Goal: Task Accomplishment & Management: Use online tool/utility

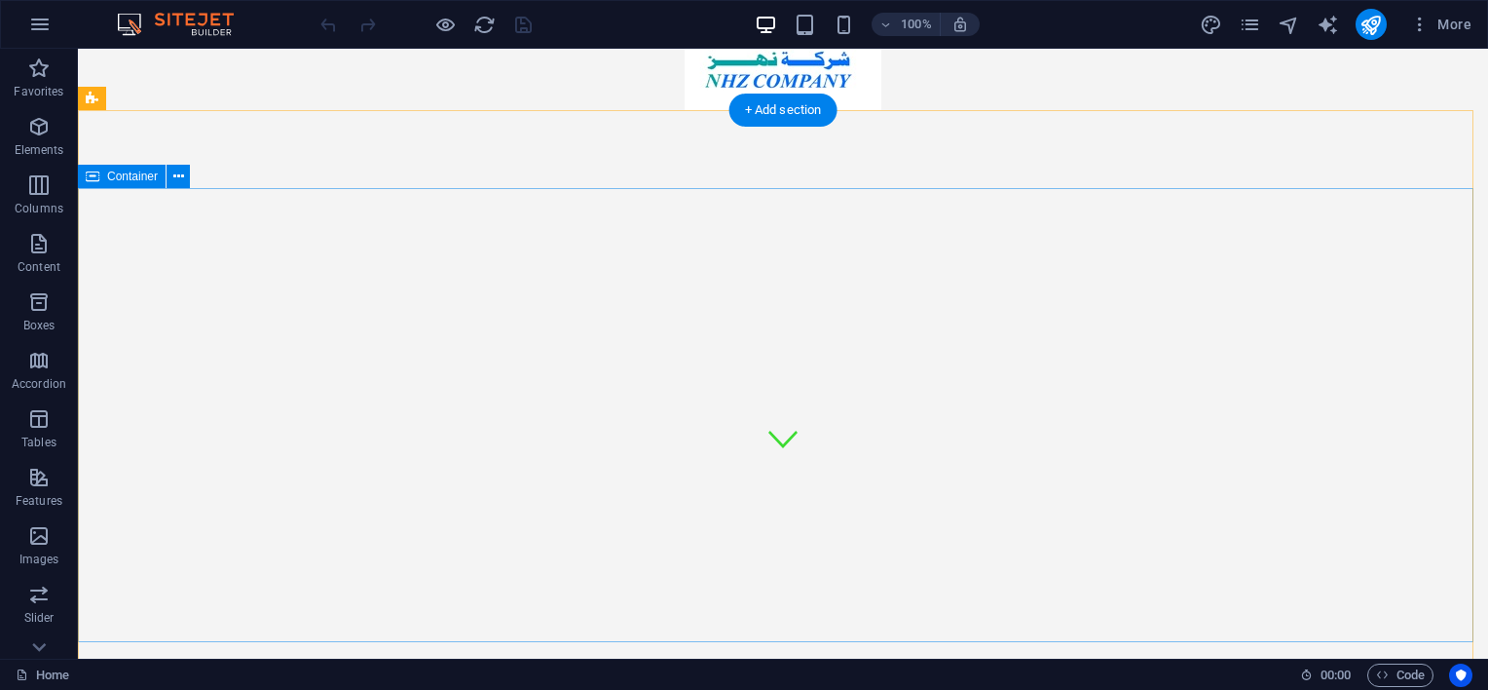
scroll to position [97, 0]
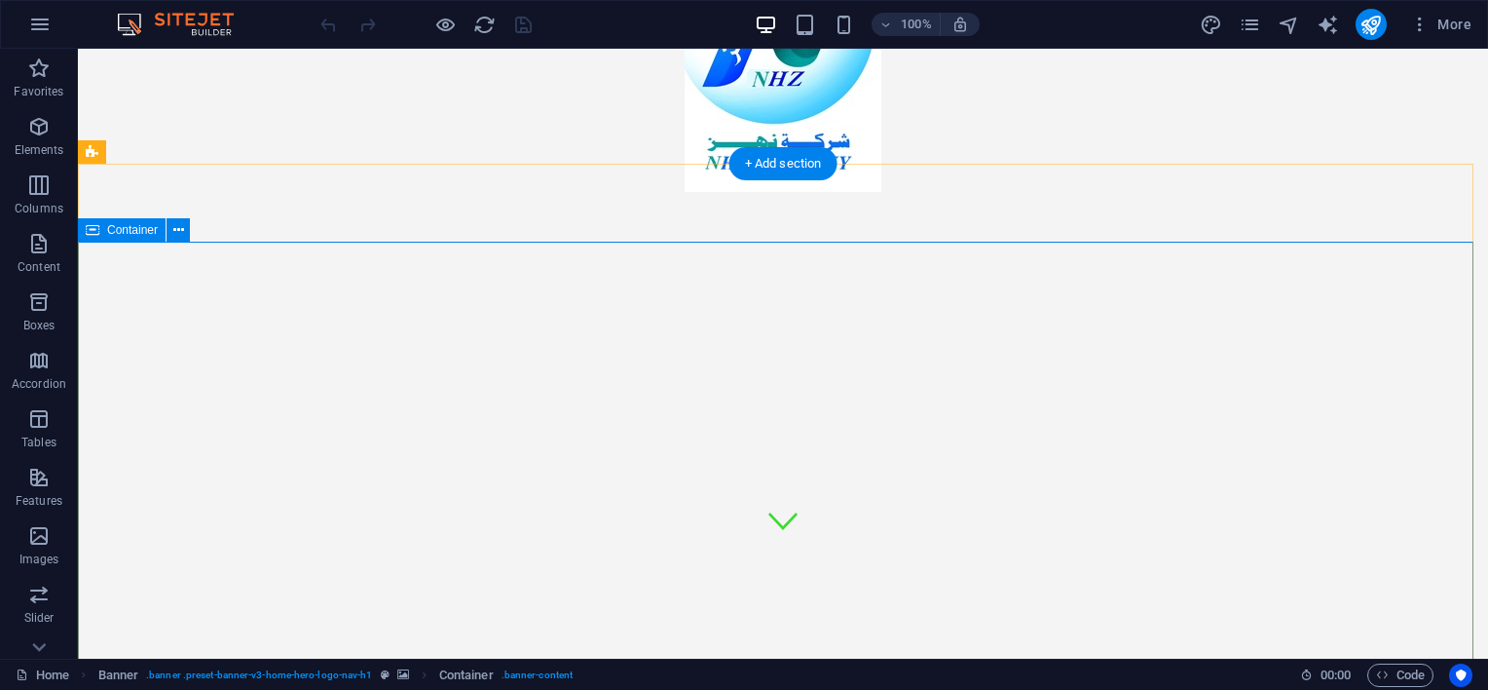
scroll to position [292, 0]
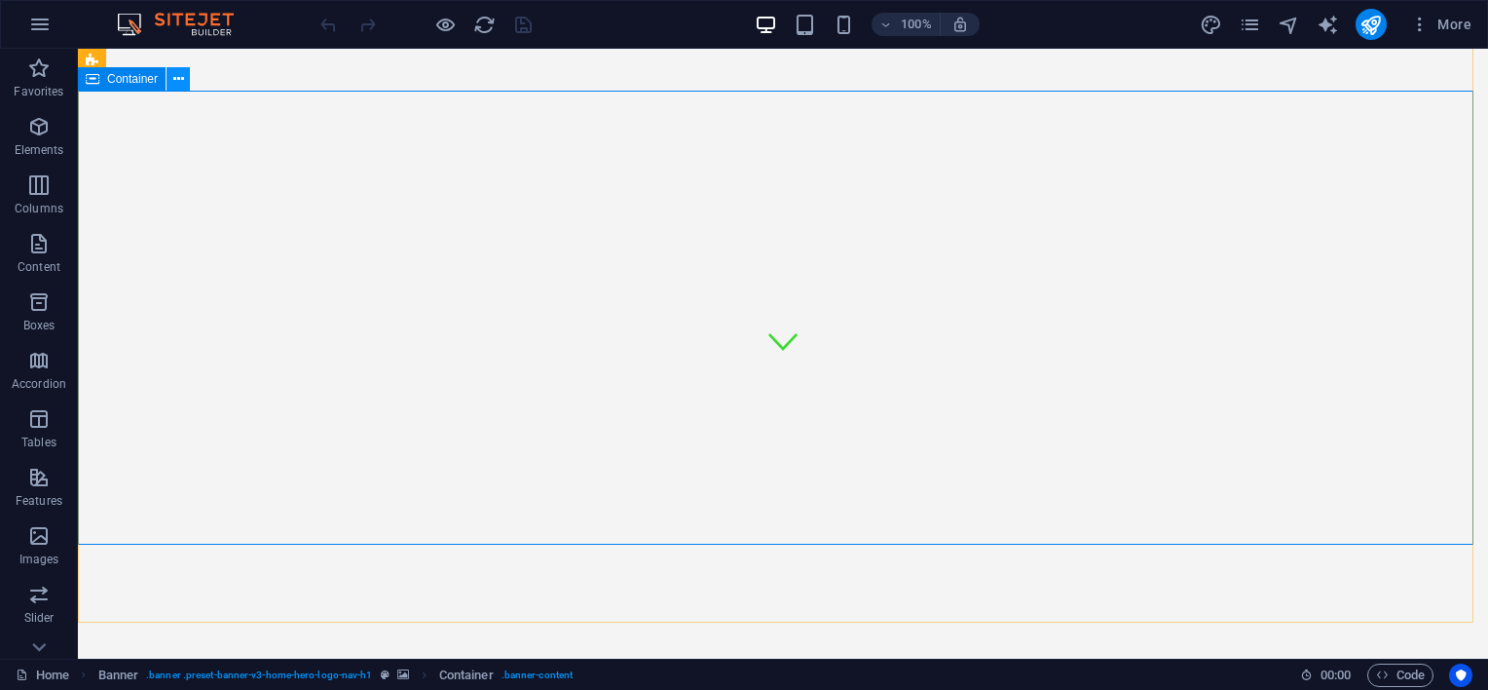
click at [179, 82] on icon at bounding box center [178, 79] width 11 height 20
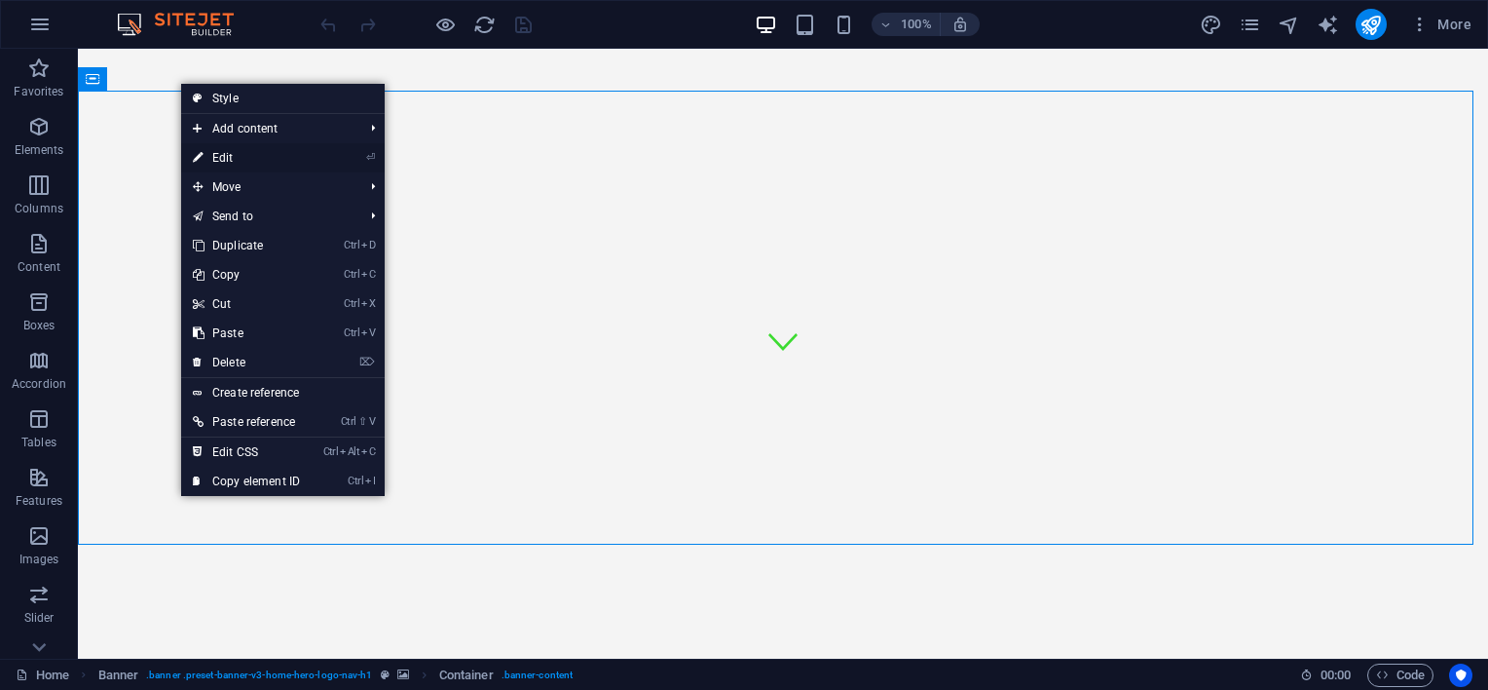
click at [281, 158] on link "⏎ Edit" at bounding box center [246, 157] width 131 height 29
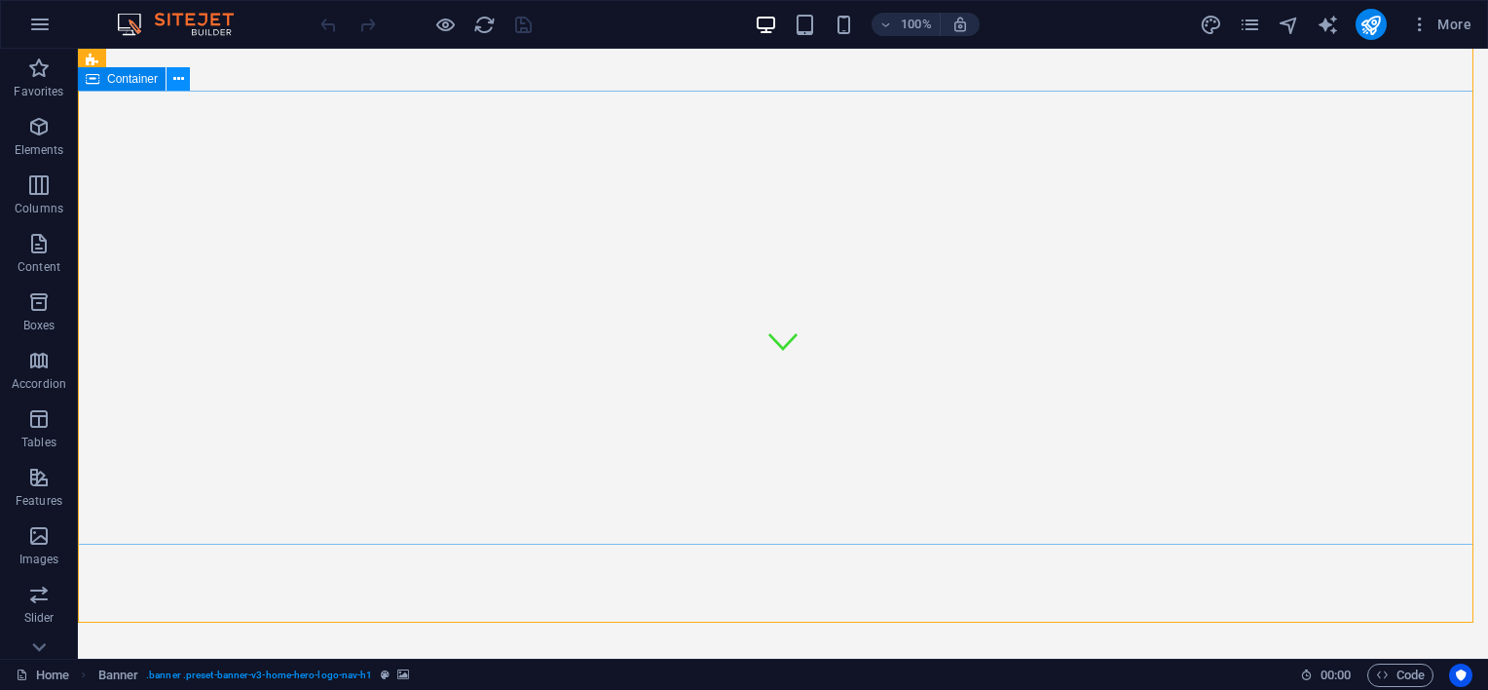
click at [177, 78] on icon at bounding box center [178, 79] width 11 height 20
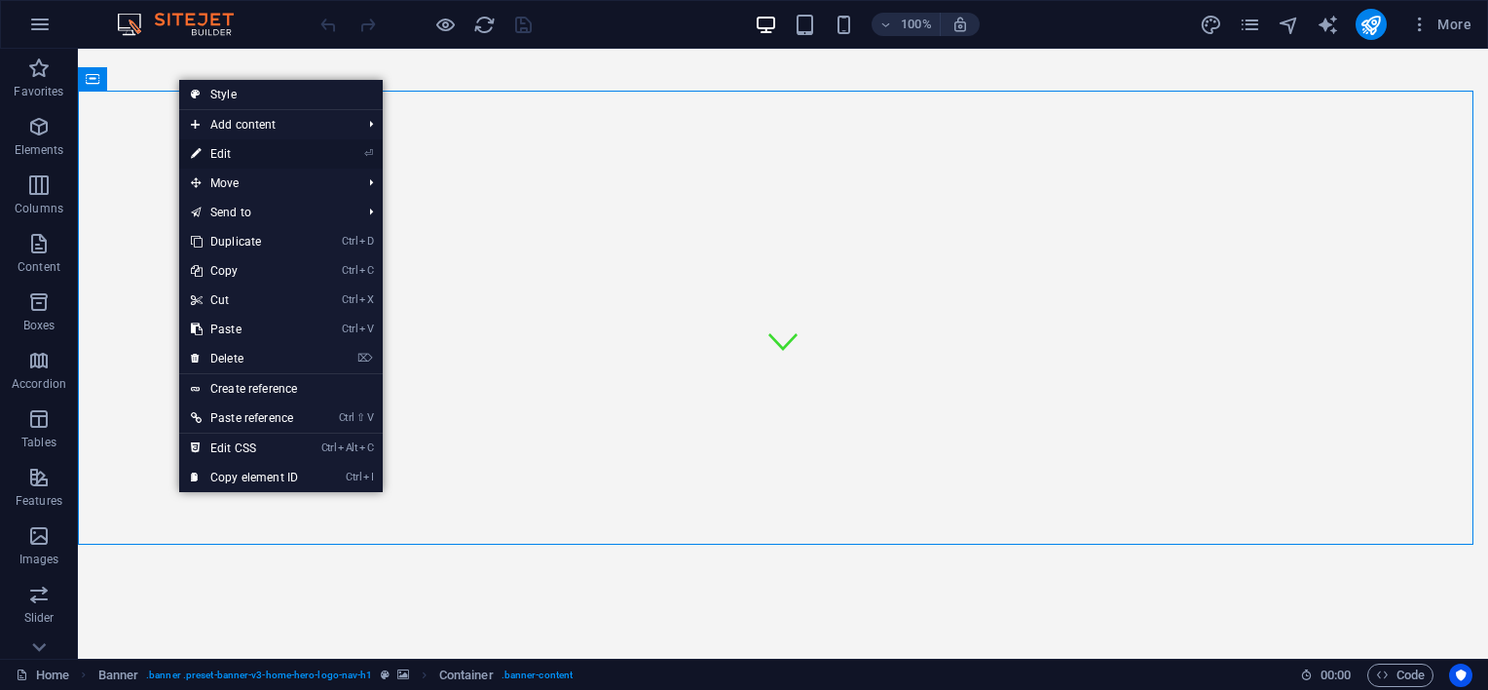
click at [234, 157] on link "⏎ Edit" at bounding box center [244, 153] width 131 height 29
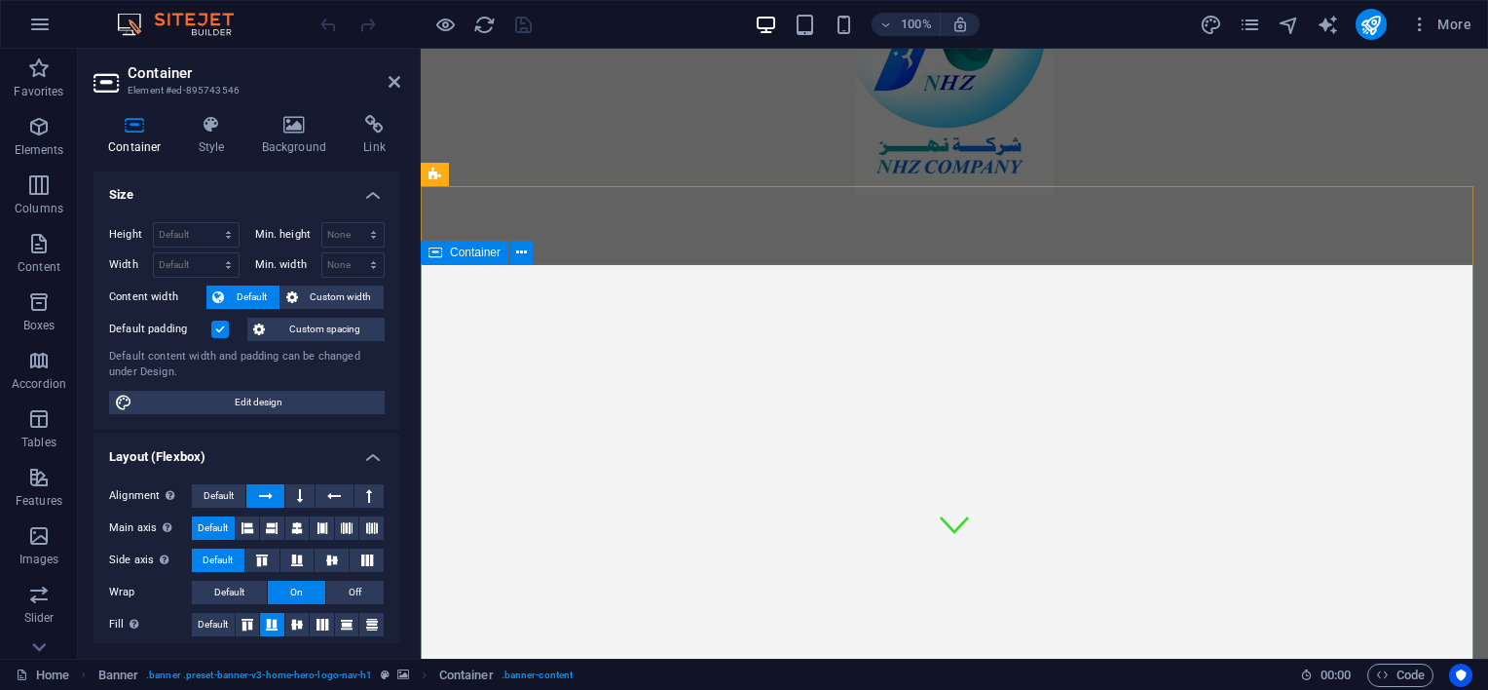
scroll to position [97, 0]
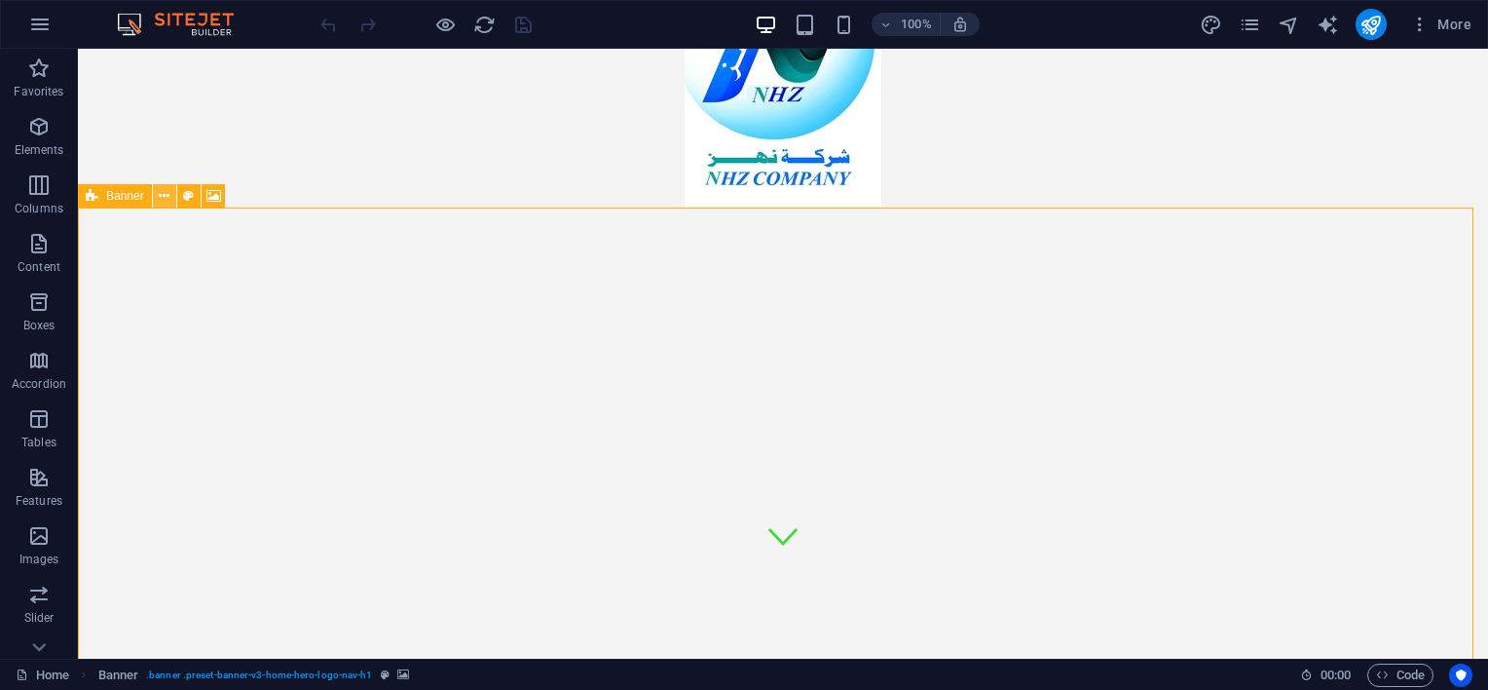
click at [166, 196] on icon at bounding box center [164, 196] width 11 height 20
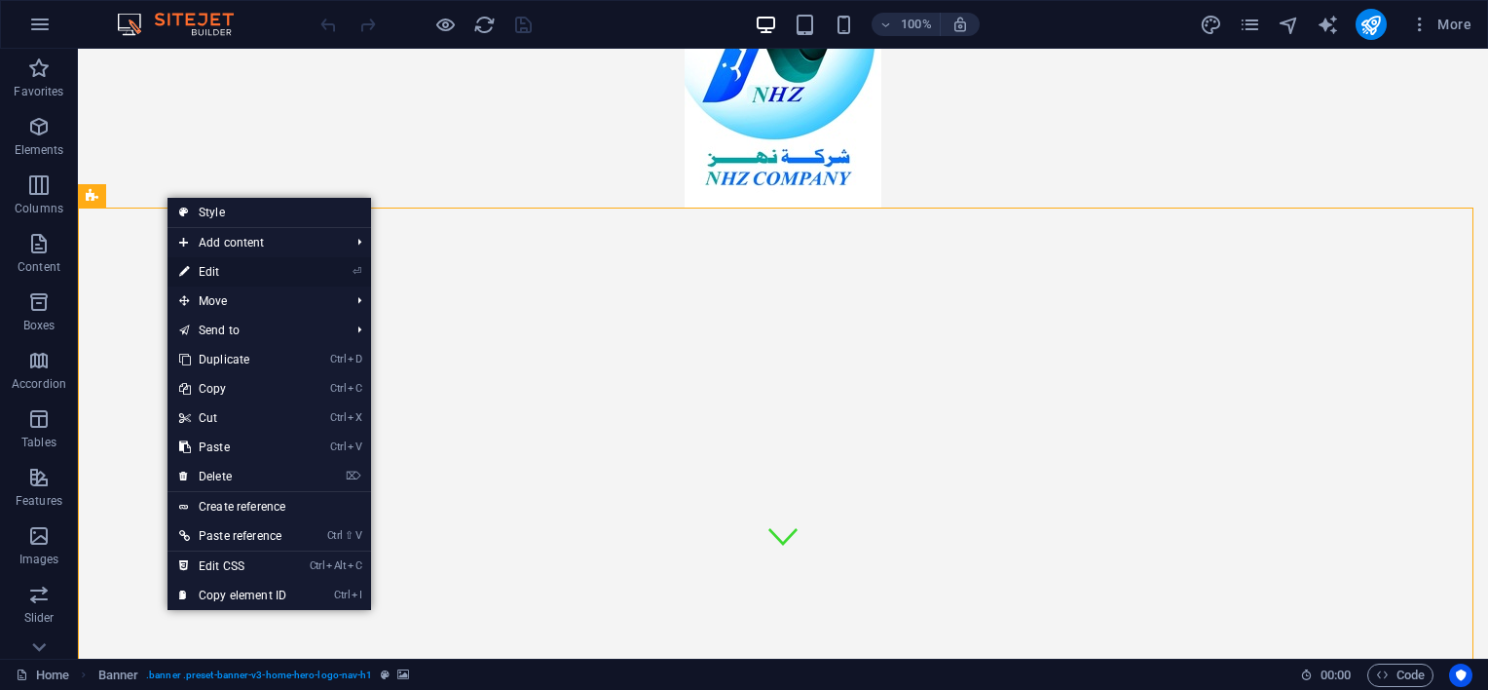
click at [191, 264] on link "⏎ Edit" at bounding box center [233, 271] width 131 height 29
select select "%"
select select "vh"
select select "%"
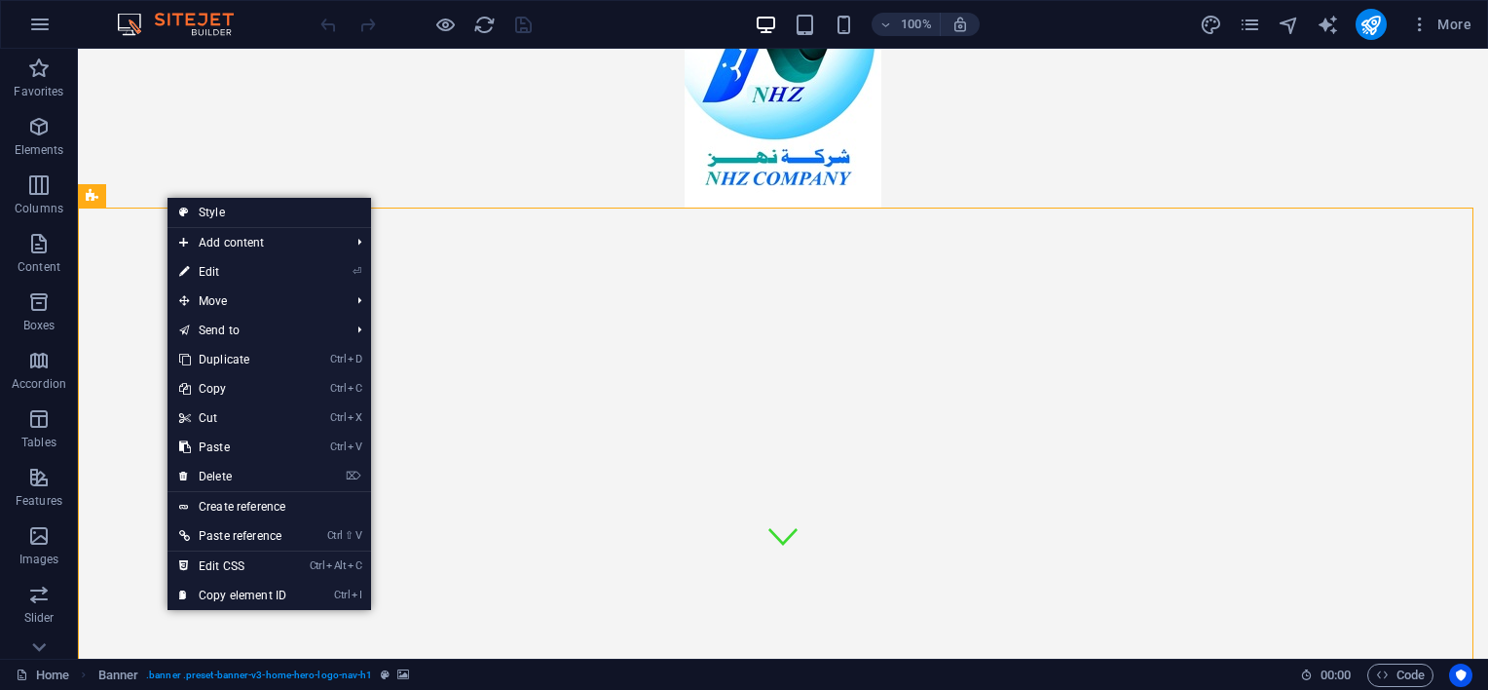
select select "%"
select select "header"
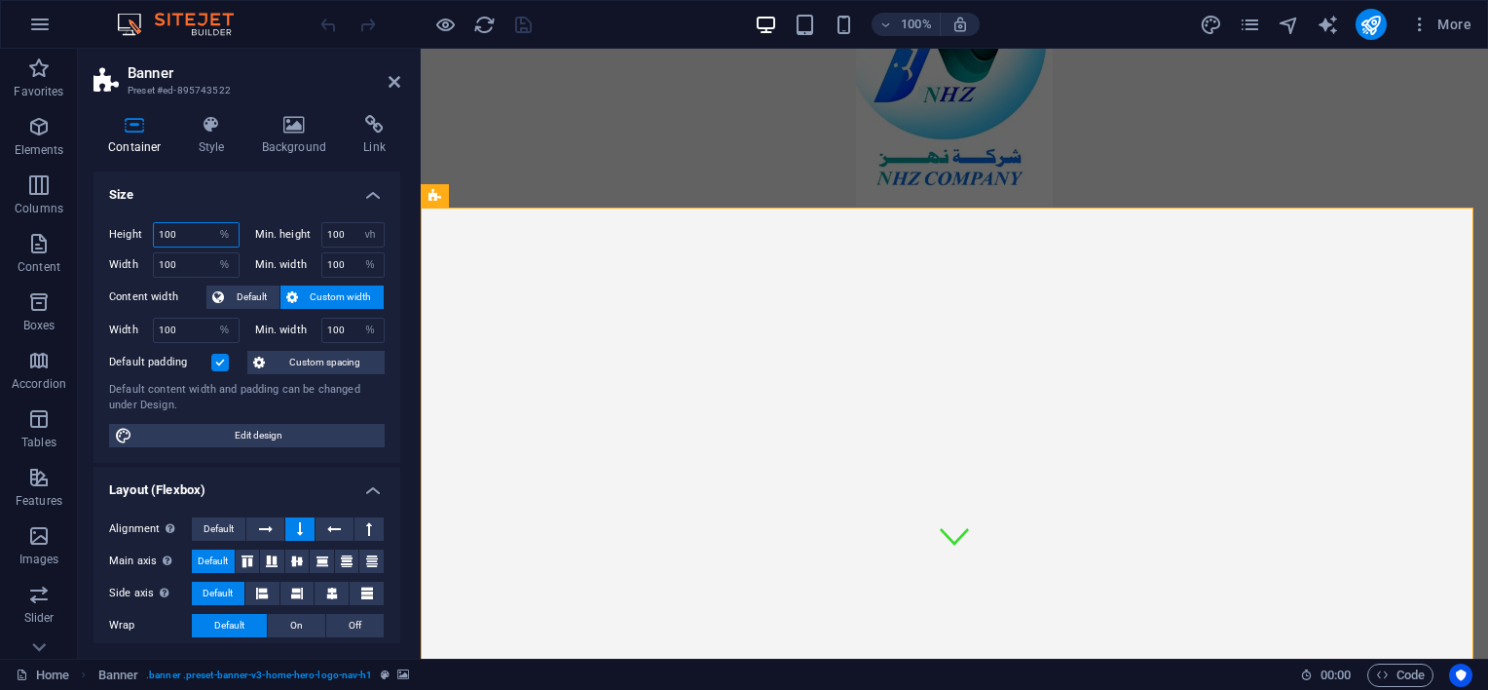
drag, startPoint x: 199, startPoint y: 228, endPoint x: 143, endPoint y: 225, distance: 55.6
click at [143, 225] on div "Height 100 Default px rem % vh vw" at bounding box center [174, 234] width 131 height 25
type input "50"
drag, startPoint x: 178, startPoint y: 264, endPoint x: 135, endPoint y: 259, distance: 43.1
click at [135, 259] on div "Width 100 Default px rem % em vh vw" at bounding box center [174, 264] width 131 height 25
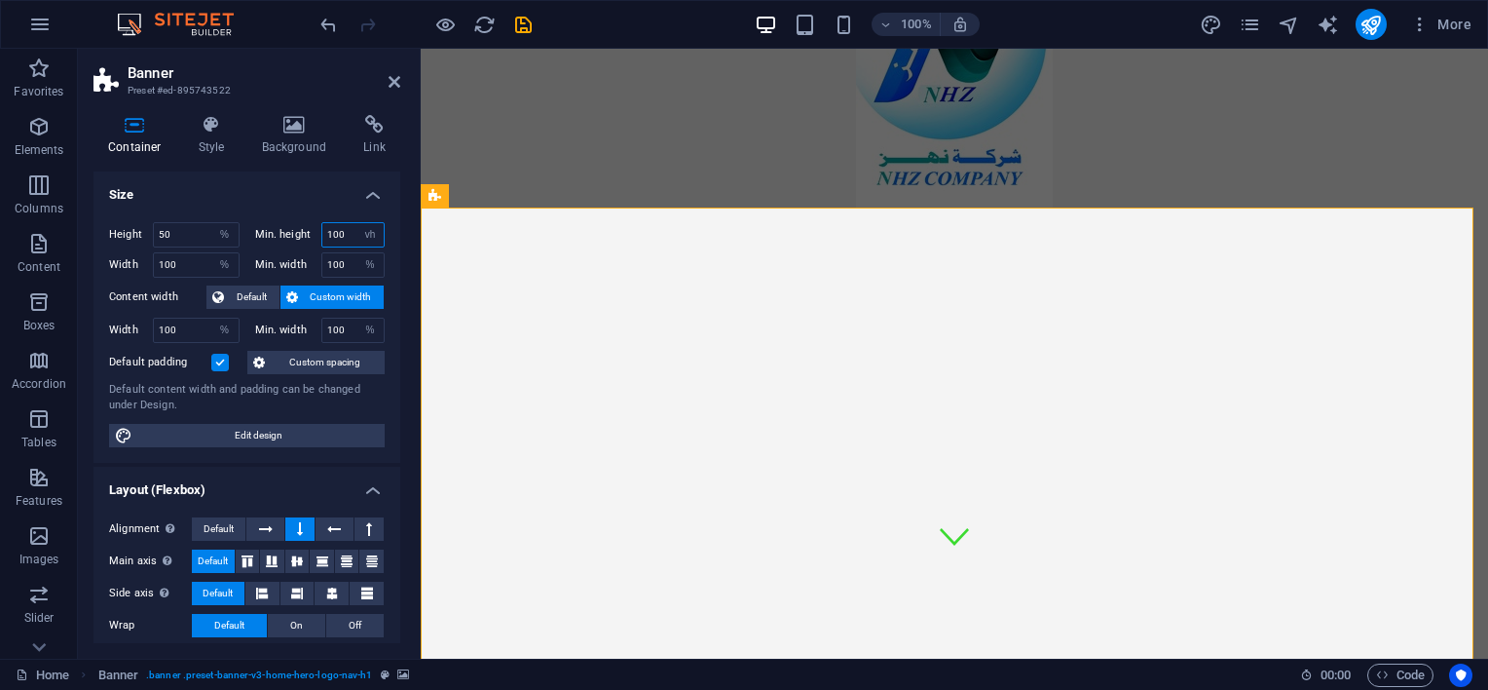
drag, startPoint x: 347, startPoint y: 230, endPoint x: 304, endPoint y: 226, distance: 43.0
click at [297, 222] on div "Min. height 100 None px rem % vh vw" at bounding box center [320, 234] width 131 height 25
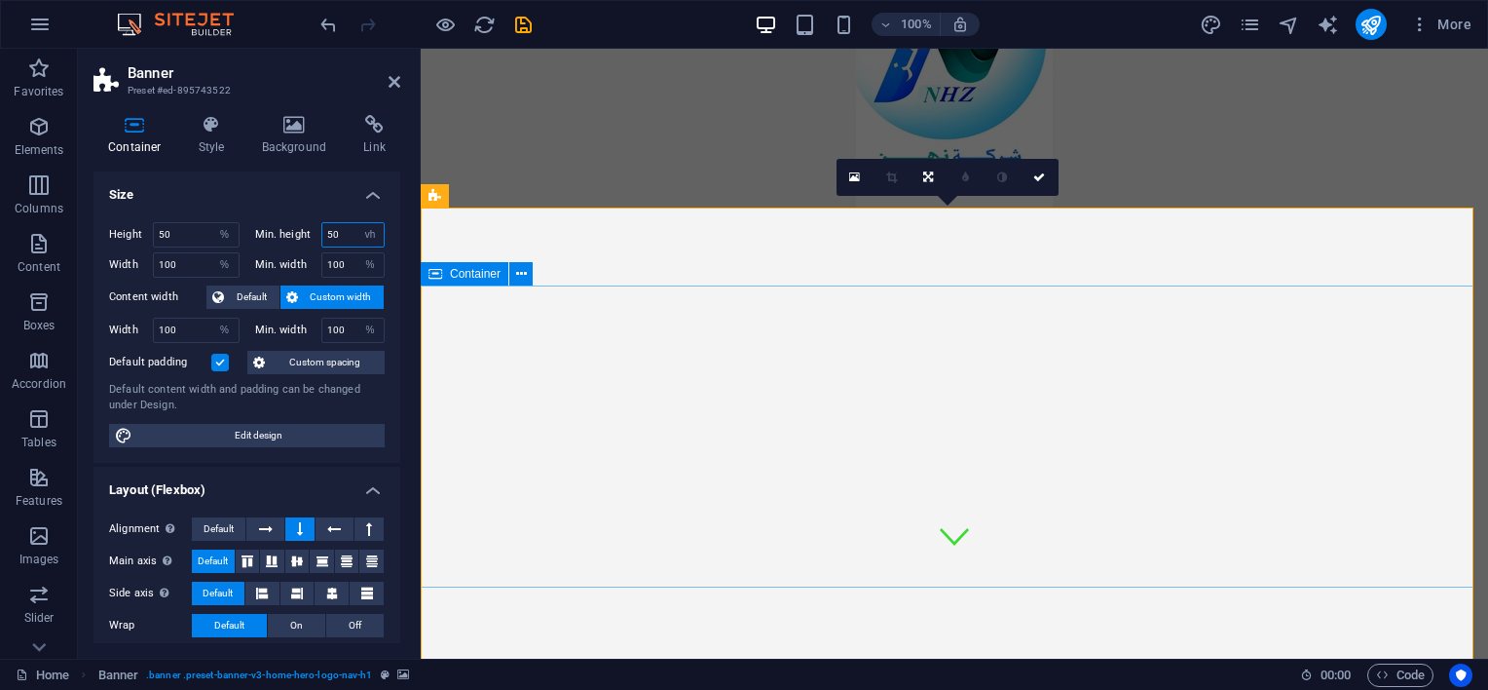
type input "50"
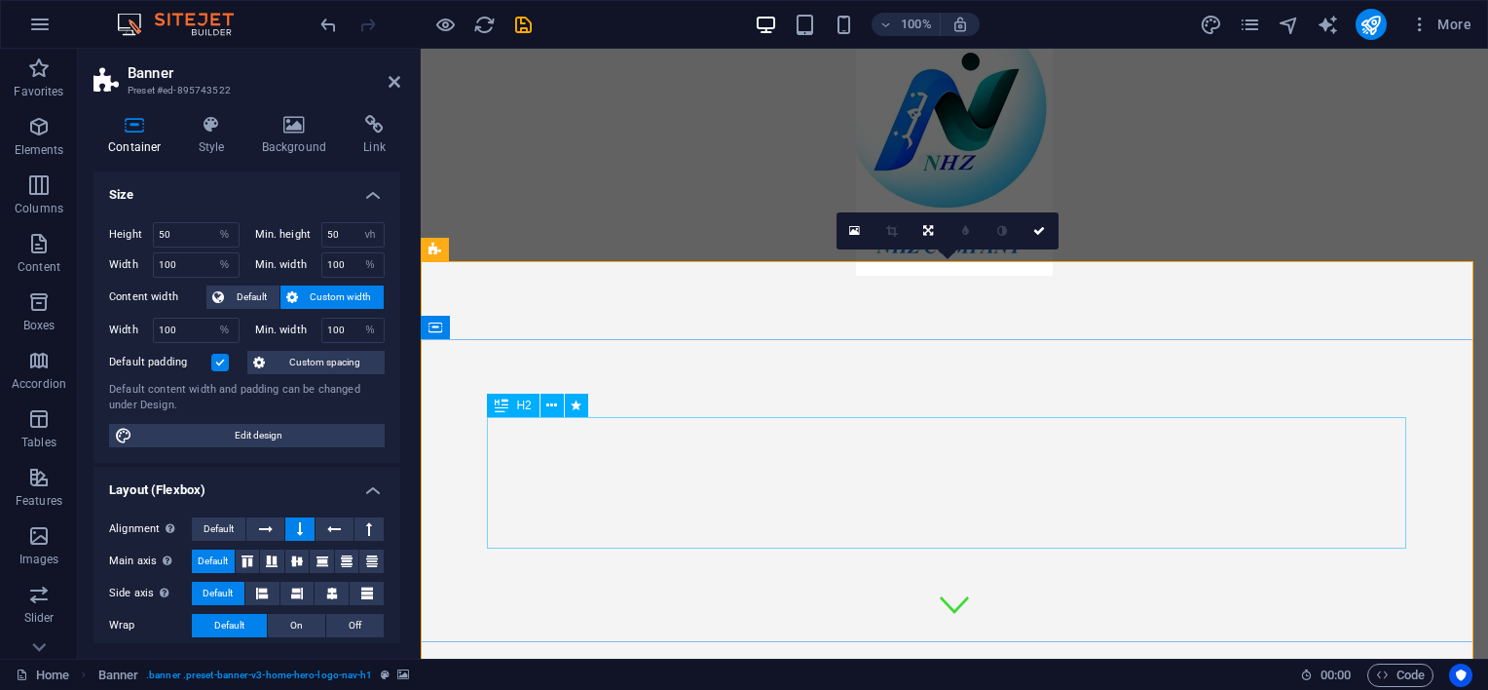
scroll to position [0, 0]
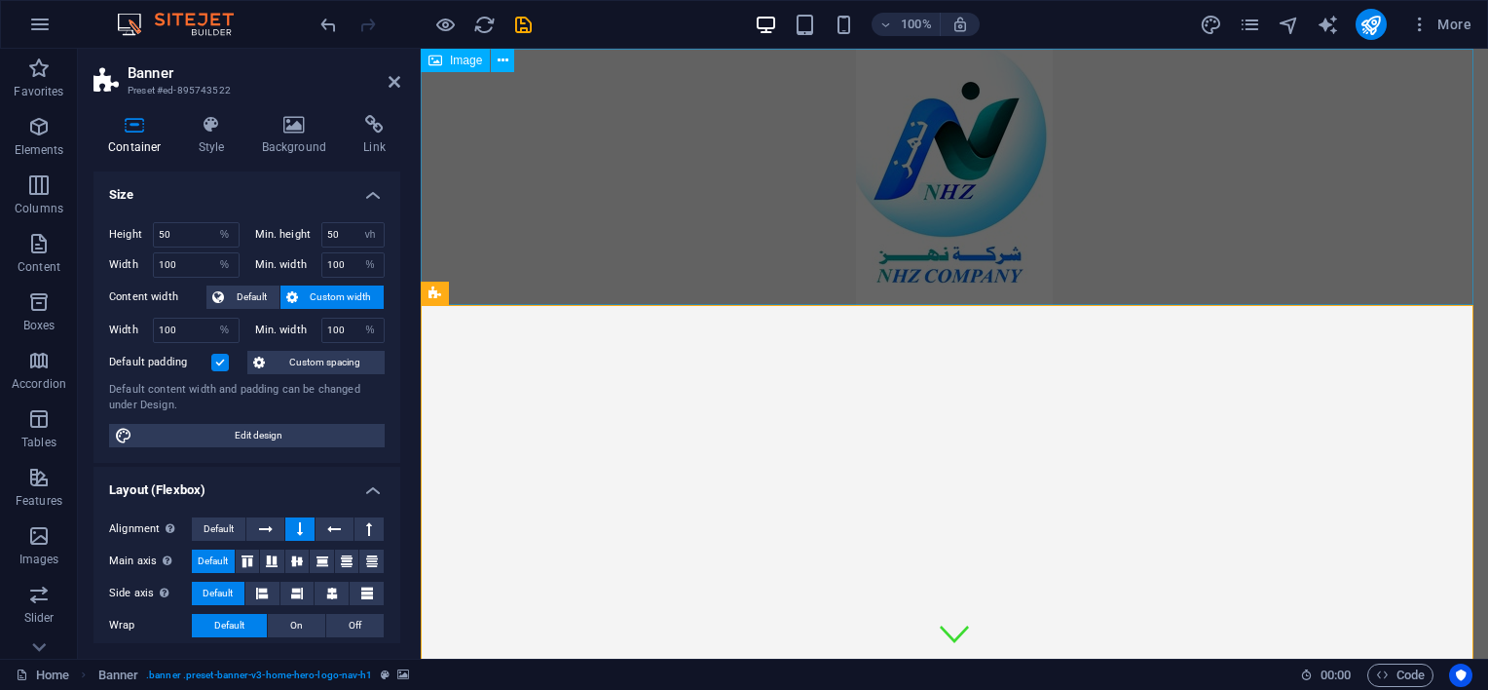
click at [584, 175] on figure at bounding box center [955, 177] width 1068 height 256
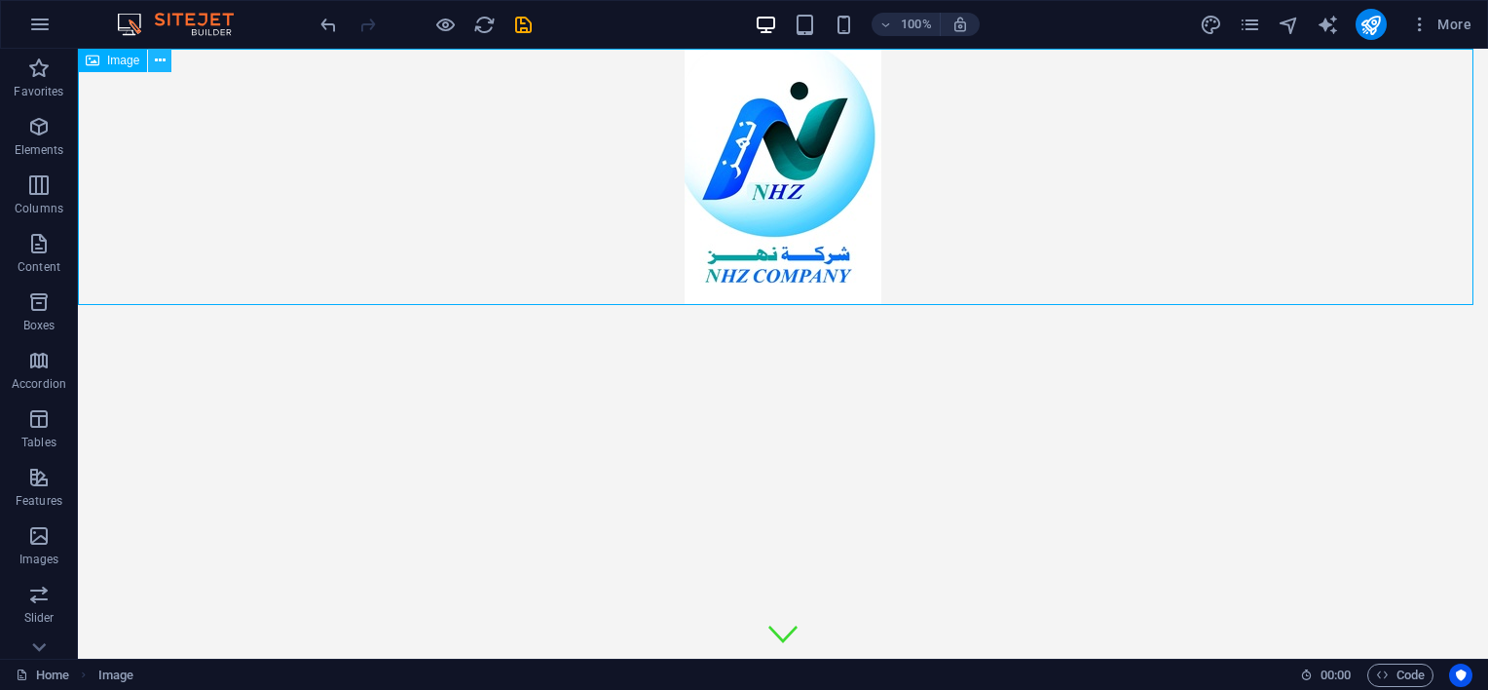
click at [160, 58] on icon at bounding box center [160, 61] width 11 height 20
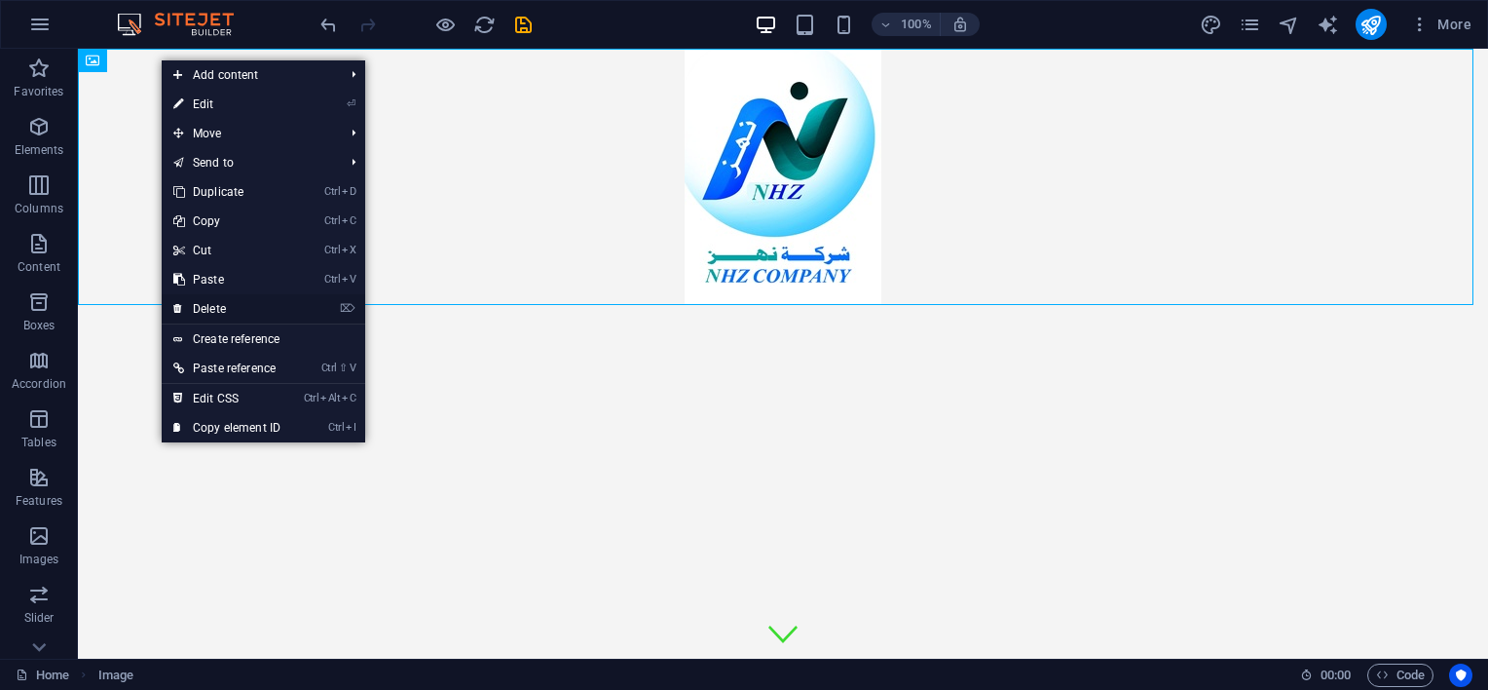
click at [228, 304] on link "⌦ Delete" at bounding box center [227, 308] width 131 height 29
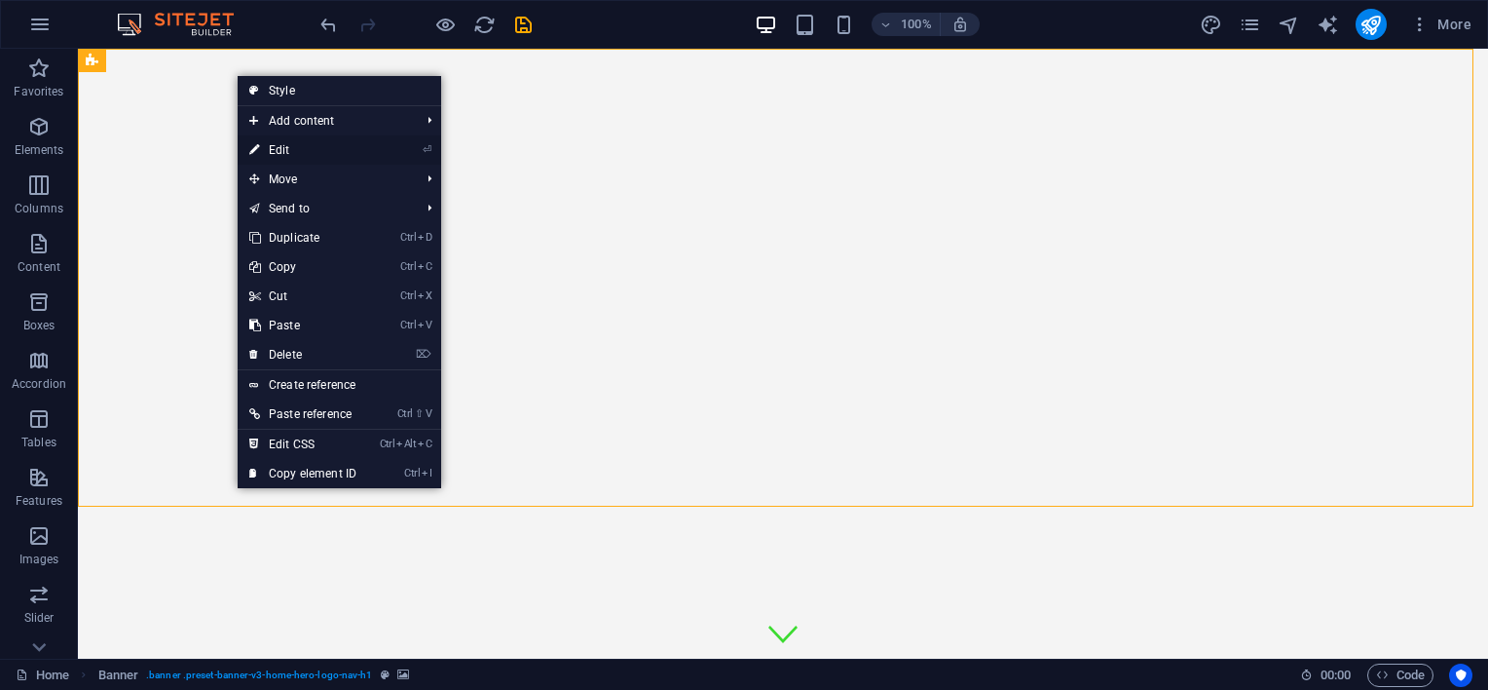
click at [389, 151] on li "⏎ Edit" at bounding box center [340, 149] width 204 height 29
click at [425, 147] on icon "⏎" at bounding box center [427, 149] width 9 height 13
select select "%"
select select "vh"
select select "%"
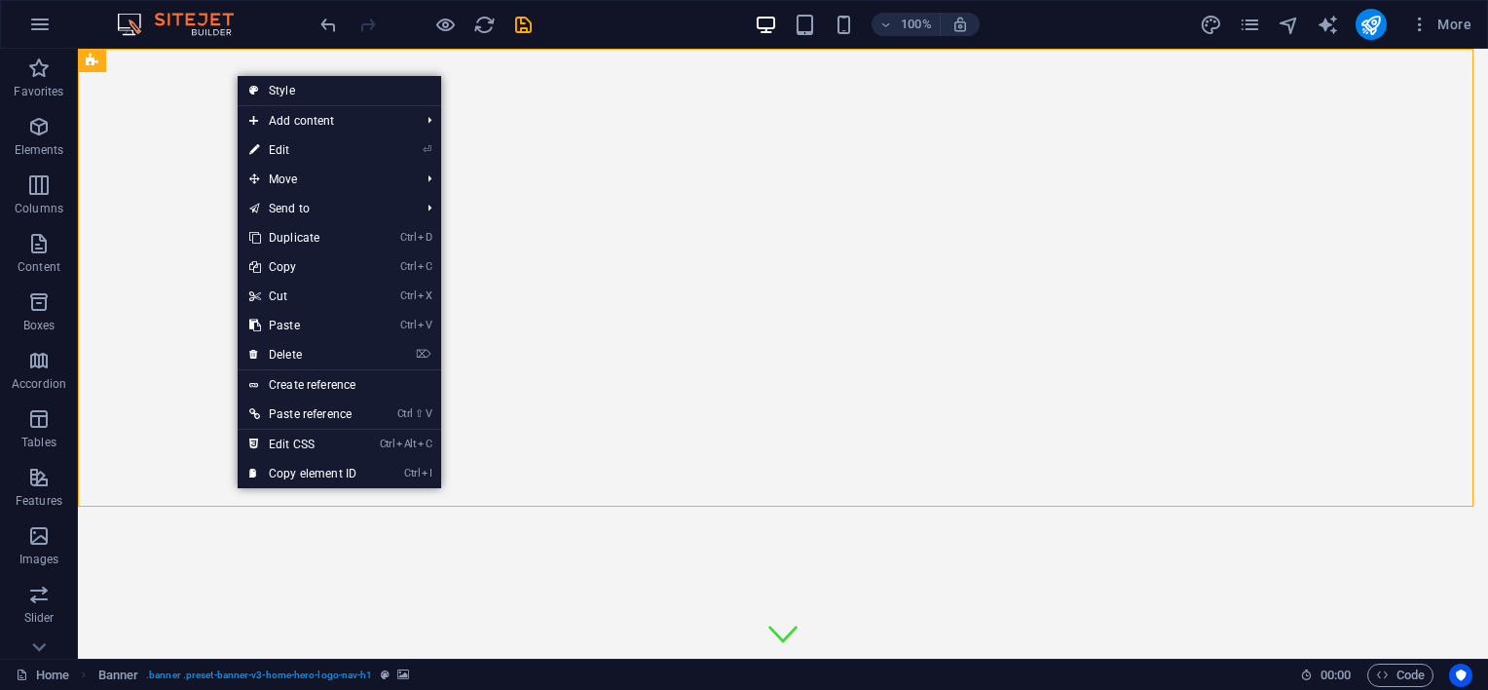
select select "%"
select select "header"
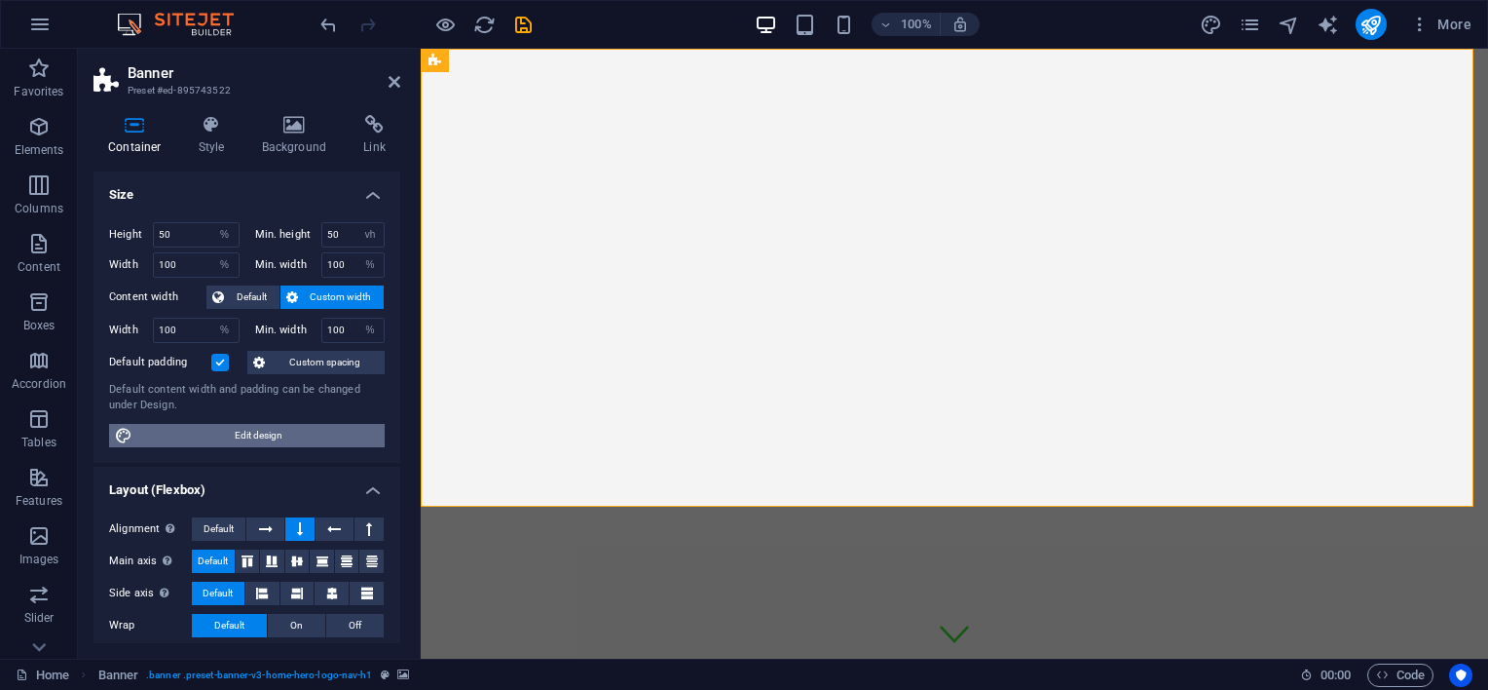
click at [300, 431] on span "Edit design" at bounding box center [258, 435] width 241 height 23
select select "rem"
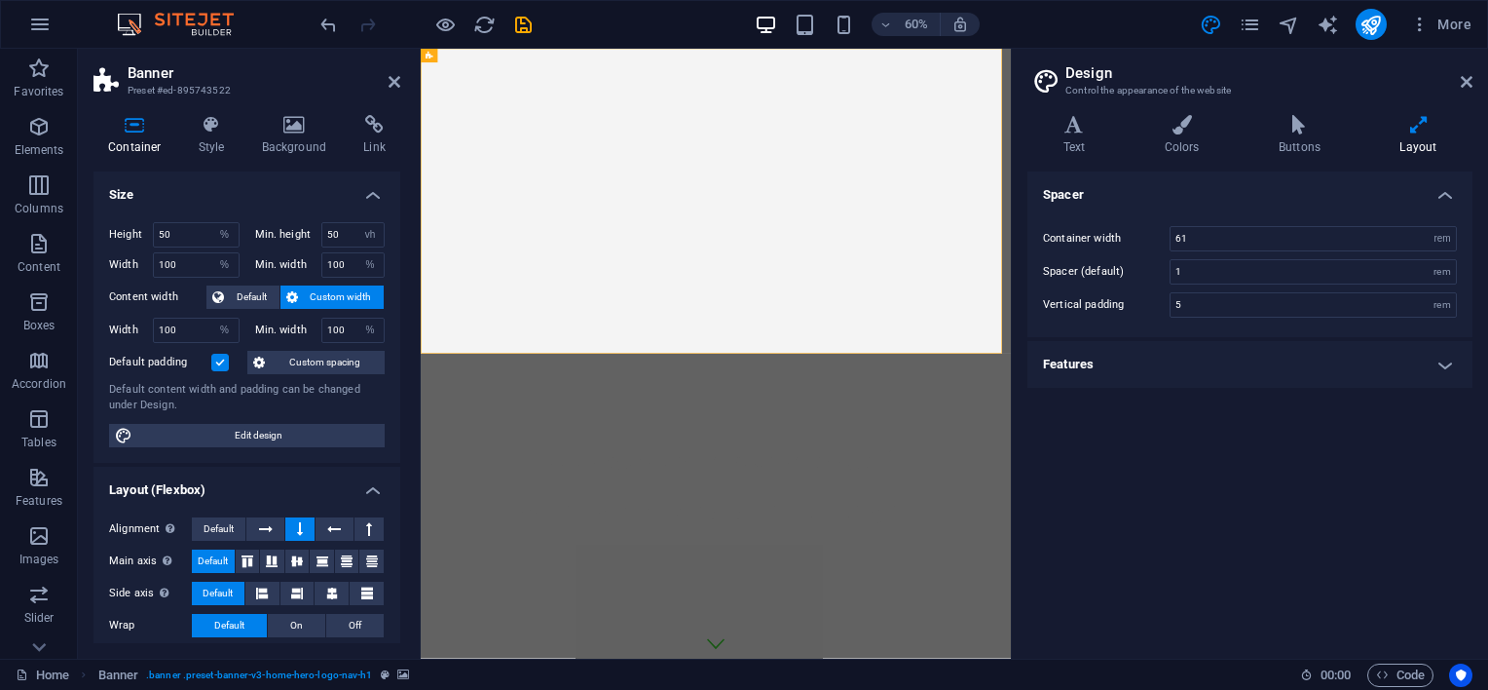
click at [1445, 360] on h4 "Features" at bounding box center [1250, 364] width 445 height 47
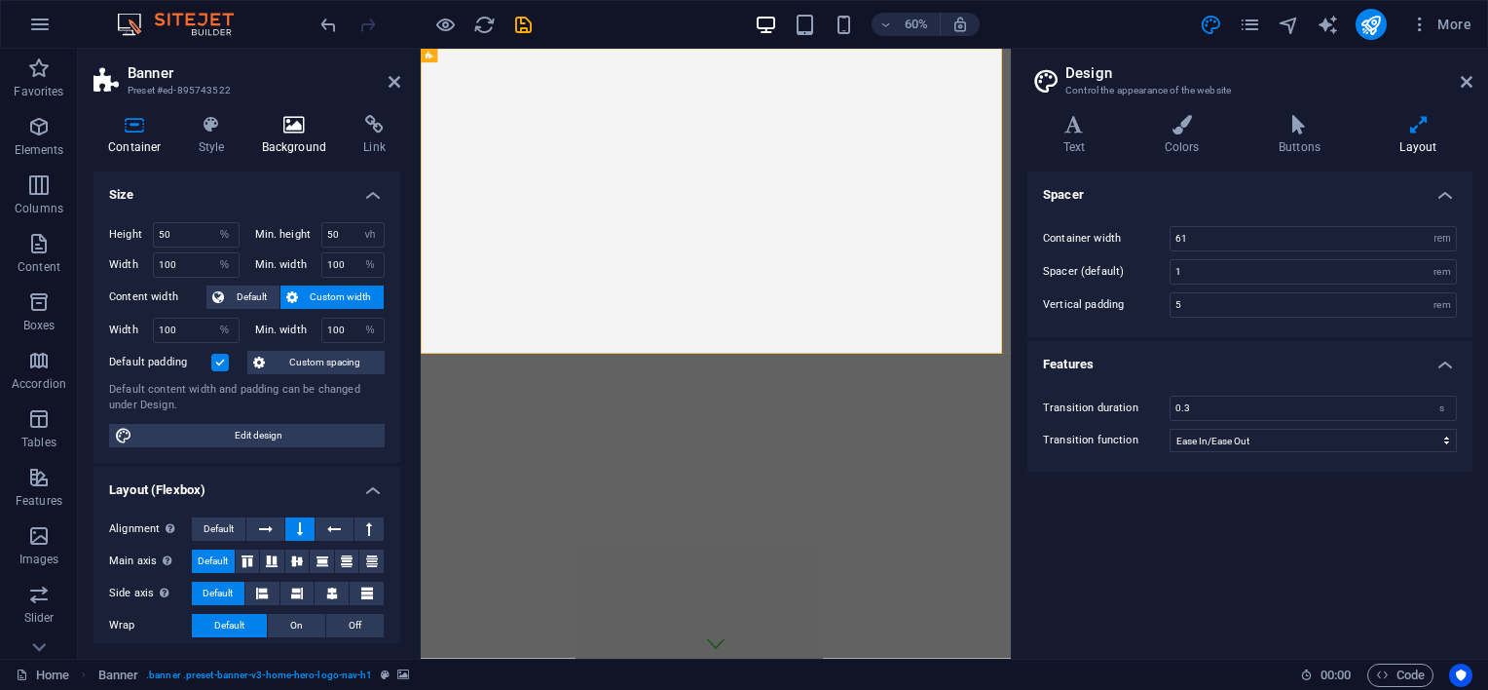
click at [288, 129] on icon at bounding box center [294, 124] width 94 height 19
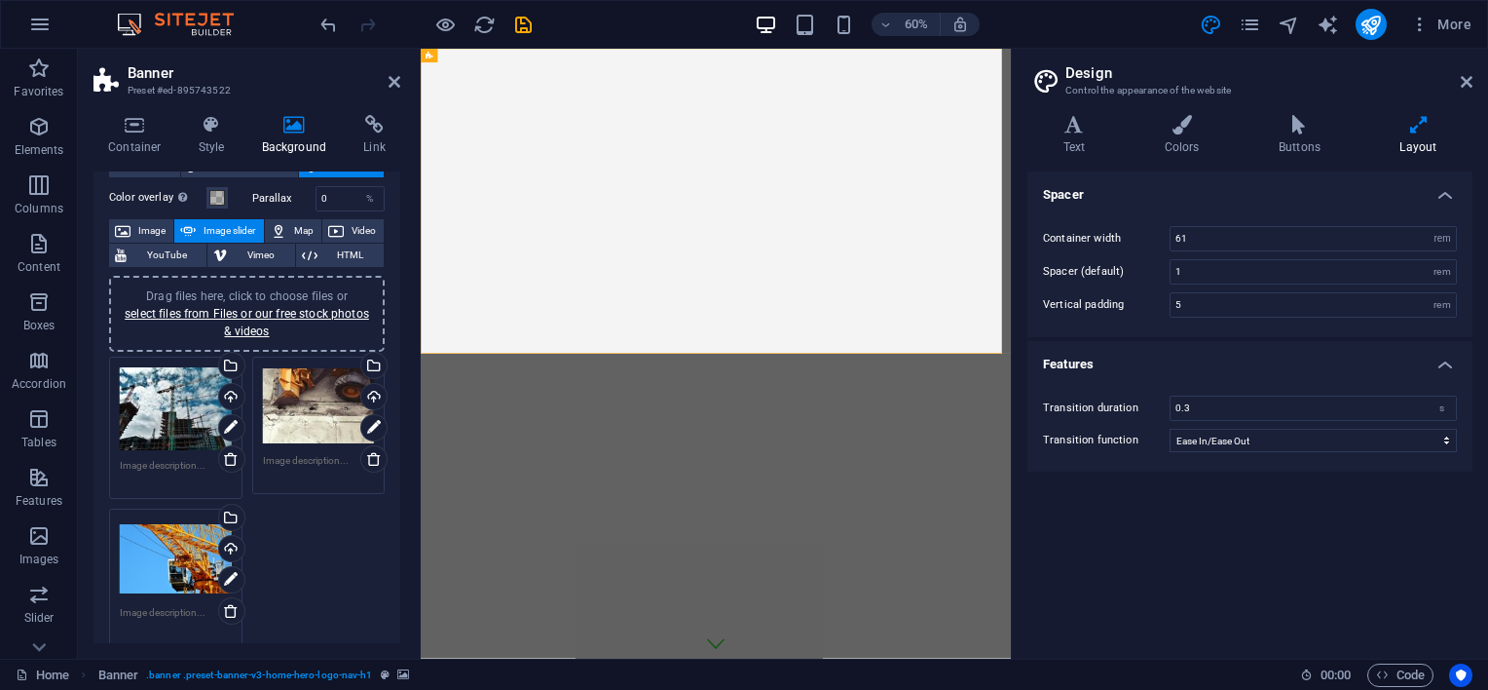
scroll to position [97, 0]
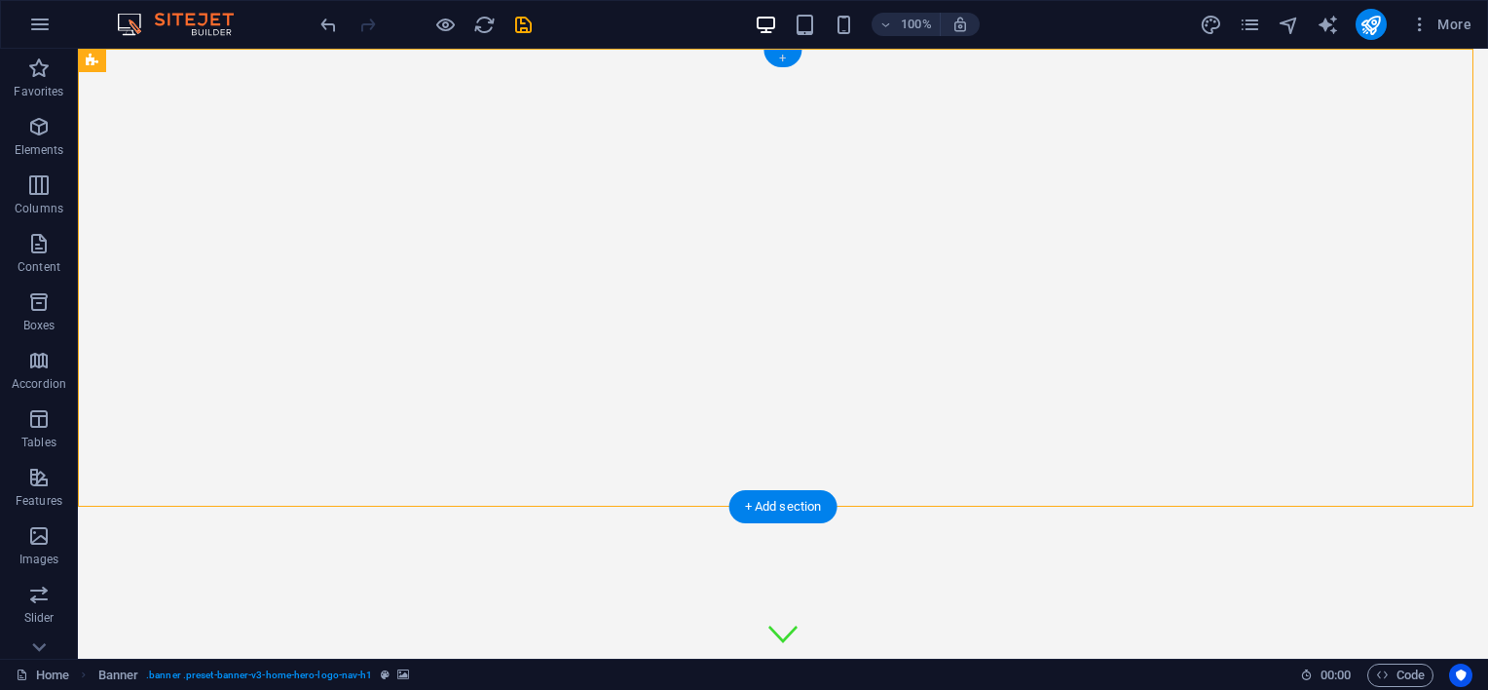
drag, startPoint x: 789, startPoint y: 53, endPoint x: 374, endPoint y: 5, distance: 417.7
click at [789, 53] on div "+" at bounding box center [783, 59] width 38 height 18
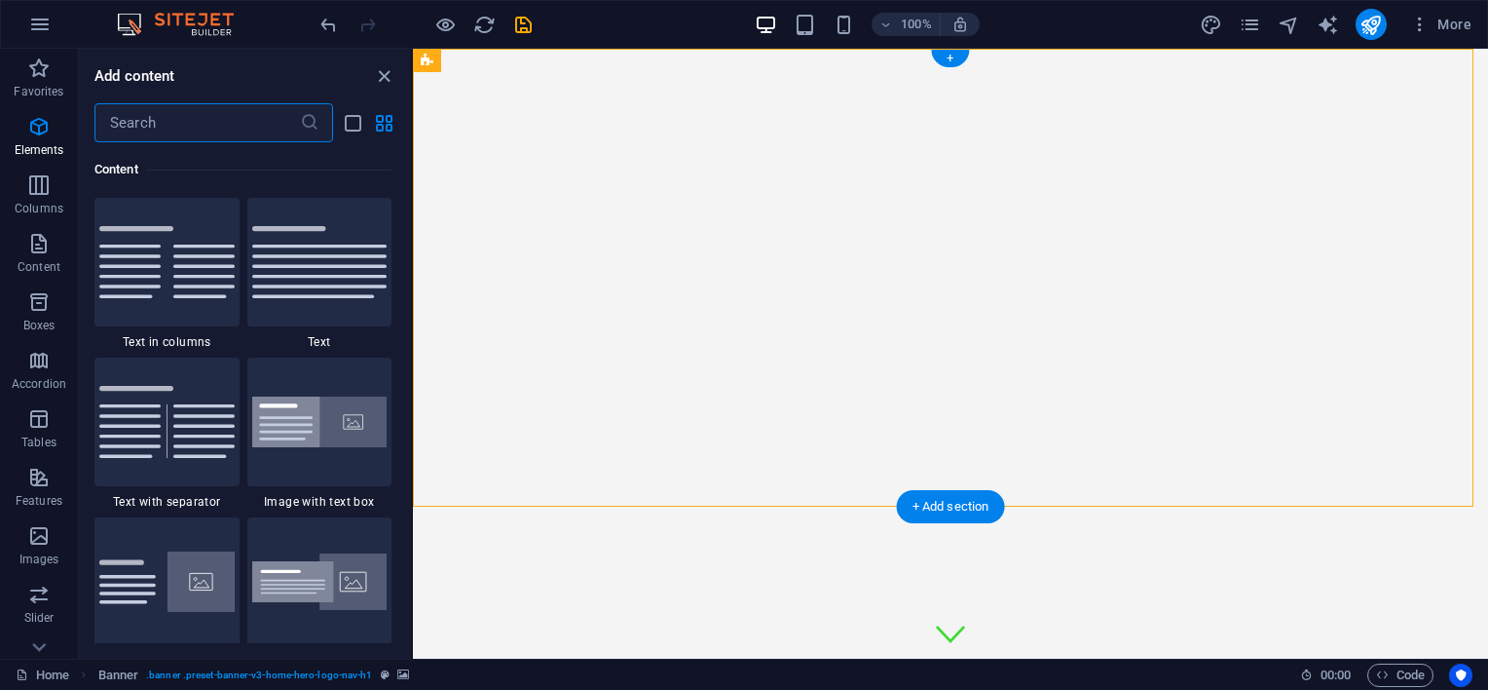
scroll to position [3408, 0]
